Goal: Complete application form

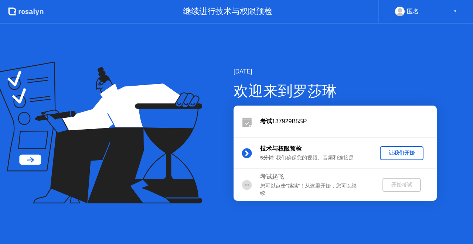
click at [410, 154] on div "让我们开始" at bounding box center [402, 153] width 38 height 7
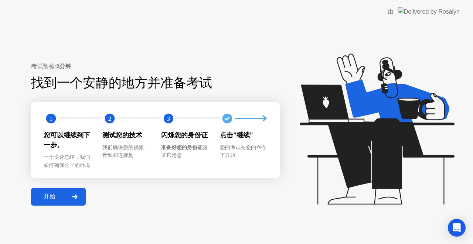
click at [41, 199] on div "开始" at bounding box center [49, 197] width 32 height 8
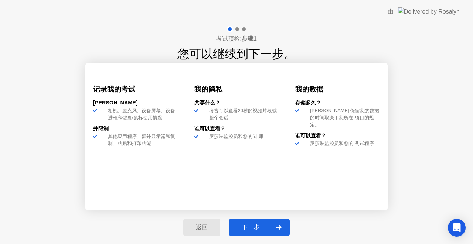
click at [260, 225] on div "下一步" at bounding box center [250, 228] width 38 height 8
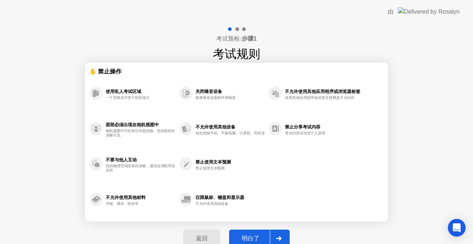
click at [255, 238] on div "明白了" at bounding box center [250, 239] width 38 height 8
select select "**********"
select select "*******"
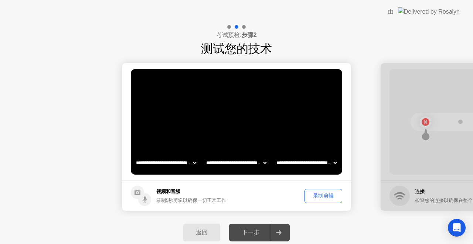
click at [328, 196] on div "录制剪辑" at bounding box center [323, 195] width 32 height 7
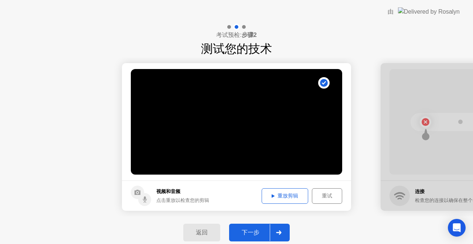
click at [287, 194] on div "重放剪辑" at bounding box center [284, 195] width 41 height 7
click at [288, 197] on div "重放剪辑" at bounding box center [284, 195] width 41 height 7
click at [249, 234] on div "下一步" at bounding box center [250, 233] width 38 height 8
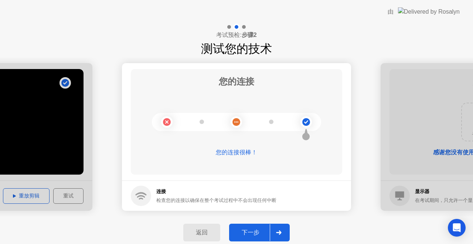
click at [257, 232] on div "下一步" at bounding box center [250, 233] width 38 height 8
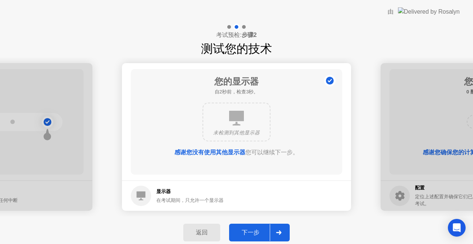
click at [255, 231] on div "下一步" at bounding box center [250, 233] width 38 height 8
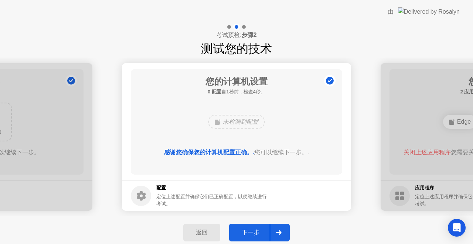
click at [255, 231] on div "下一步" at bounding box center [250, 233] width 38 height 8
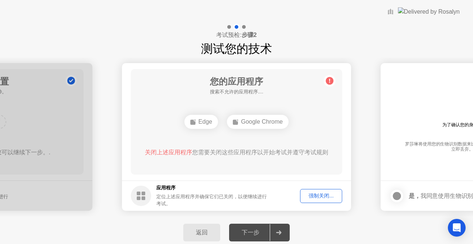
click at [321, 193] on div "强制关闭..." at bounding box center [320, 195] width 37 height 7
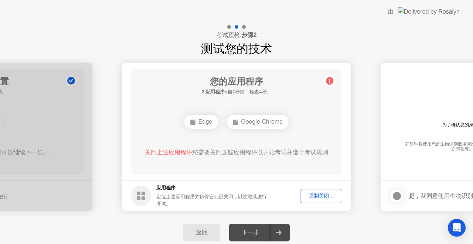
click at [314, 193] on div "强制关闭..." at bounding box center [320, 195] width 37 height 7
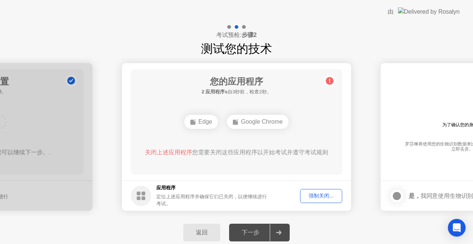
click at [325, 196] on div "强制关闭..." at bounding box center [320, 195] width 37 height 7
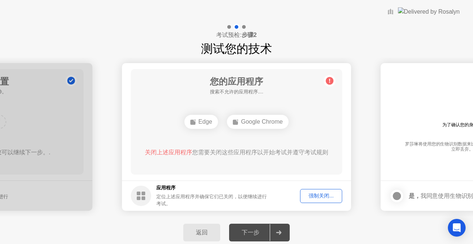
click at [313, 191] on button "强制关闭..." at bounding box center [321, 196] width 42 height 14
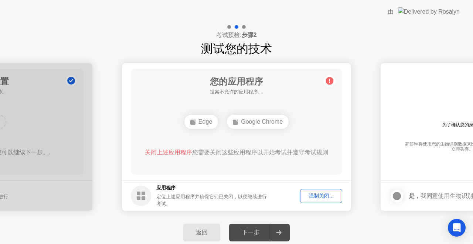
click at [328, 198] on div "强制关闭..." at bounding box center [320, 195] width 37 height 7
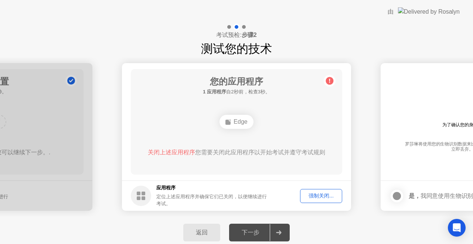
click at [329, 196] on div "强制关闭..." at bounding box center [320, 195] width 37 height 7
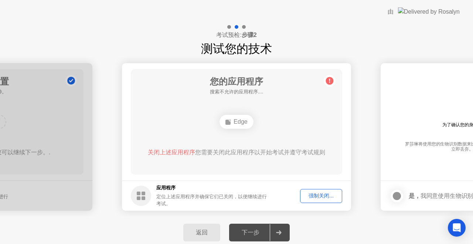
click at [316, 193] on div "强制关闭..." at bounding box center [320, 195] width 37 height 7
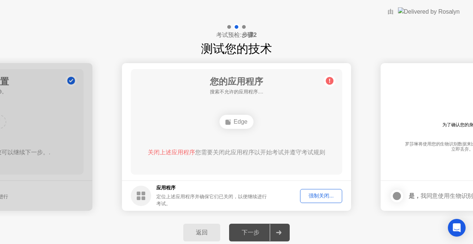
click at [321, 196] on div "强制关闭..." at bounding box center [320, 195] width 37 height 7
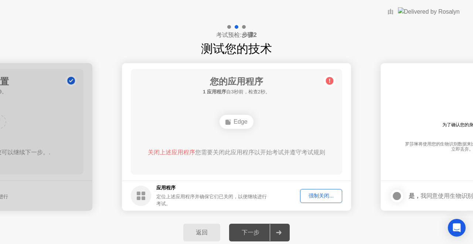
click at [328, 198] on div "强制关闭..." at bounding box center [320, 195] width 37 height 7
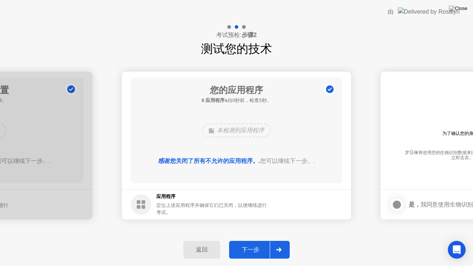
click at [328, 207] on footer "应用程序 定位上述应用程序并确保它们已关闭，以便继续进行考试。" at bounding box center [236, 204] width 229 height 30
click at [261, 244] on div "下一步" at bounding box center [250, 250] width 38 height 8
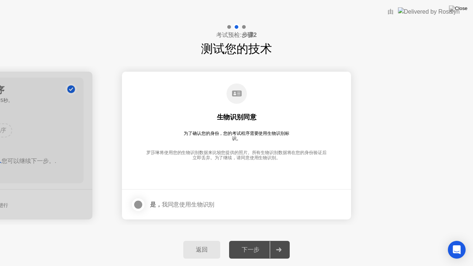
click at [137, 206] on div at bounding box center [138, 204] width 9 height 9
click at [249, 244] on div "下一步" at bounding box center [250, 250] width 38 height 8
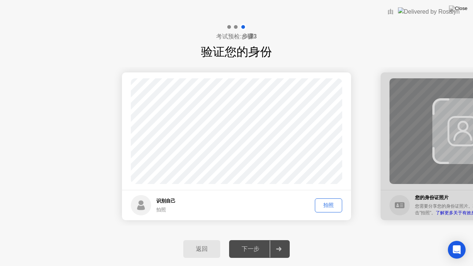
click at [334, 204] on div "拍照" at bounding box center [328, 205] width 22 height 7
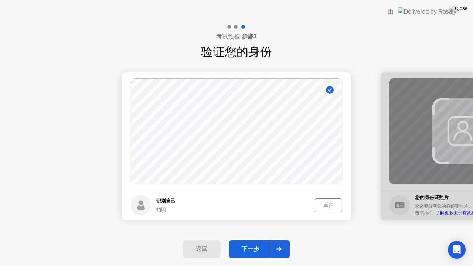
click at [250, 244] on div "下一步" at bounding box center [250, 249] width 38 height 8
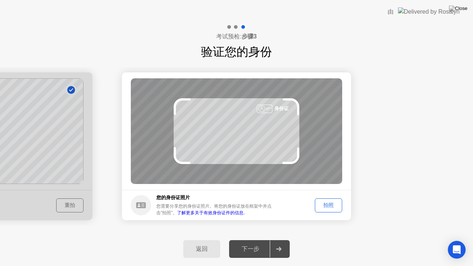
click at [325, 202] on div "拍照" at bounding box center [328, 205] width 22 height 7
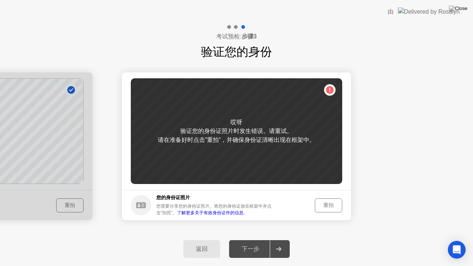
click at [338, 205] on div "重拍" at bounding box center [328, 205] width 22 height 7
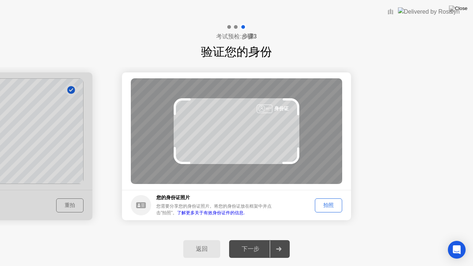
click at [338, 205] on div "拍照" at bounding box center [328, 205] width 22 height 7
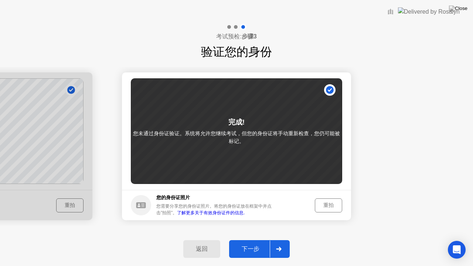
click at [329, 203] on div "重拍" at bounding box center [328, 205] width 22 height 7
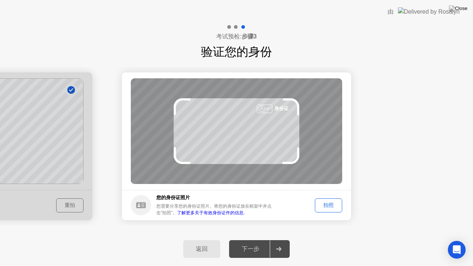
click at [331, 206] on div "拍照" at bounding box center [328, 205] width 22 height 7
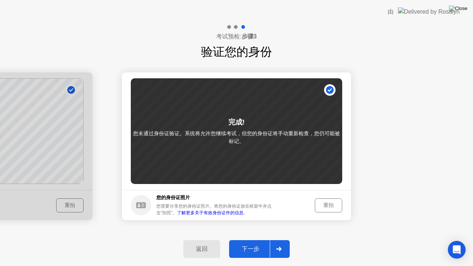
click at [459, 8] on img at bounding box center [458, 9] width 18 height 6
